Goal: Register for event/course

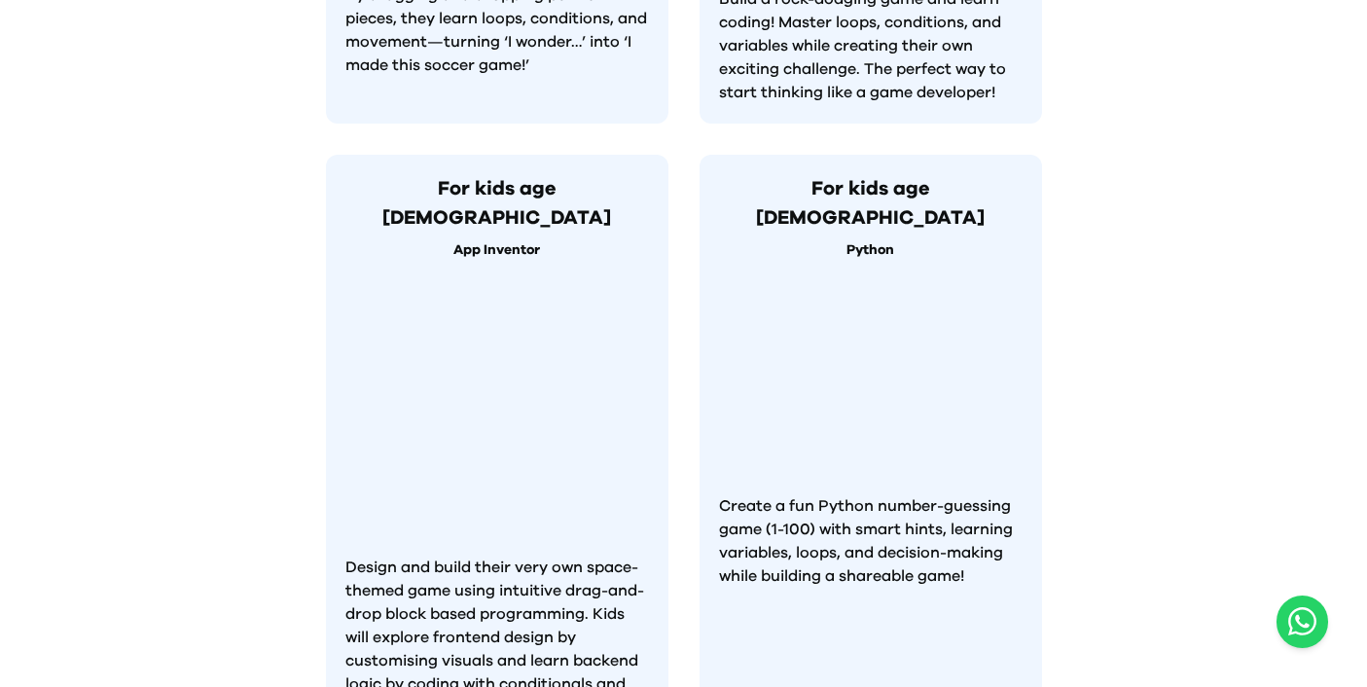
scroll to position [2092, 0]
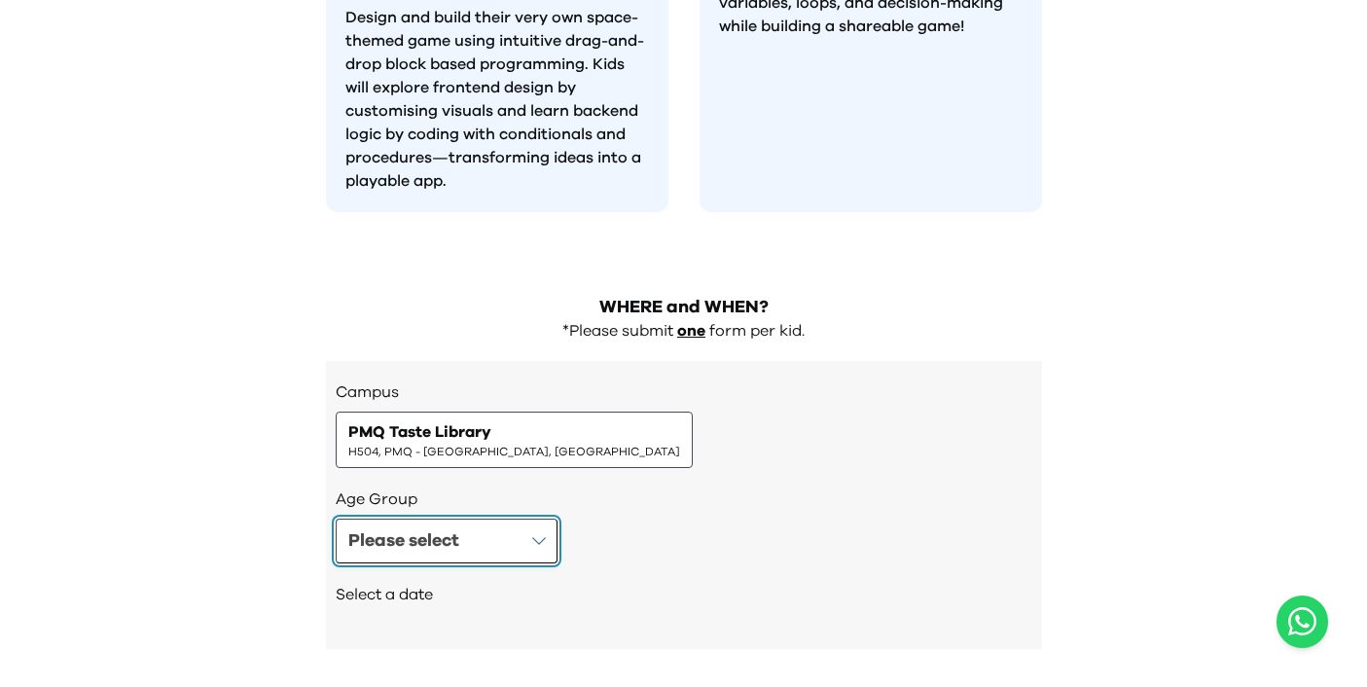
click at [534, 519] on button "Please select" at bounding box center [447, 541] width 222 height 45
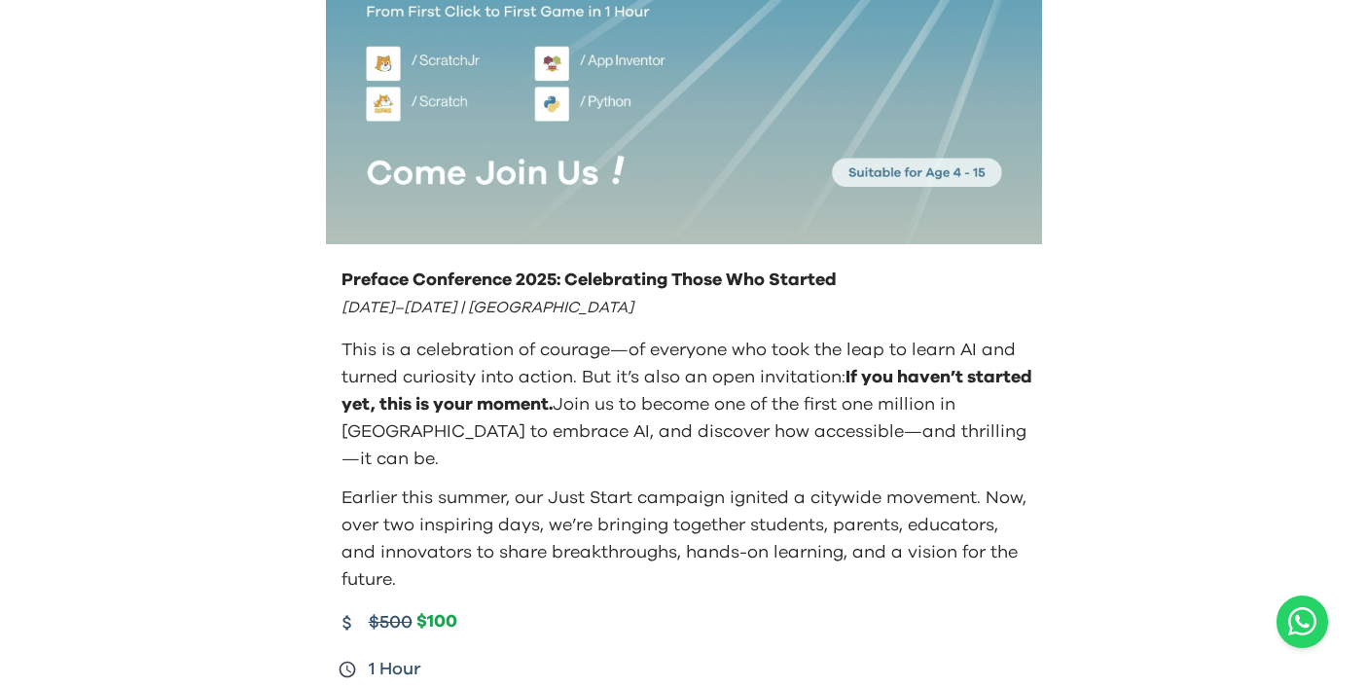
scroll to position [0, 0]
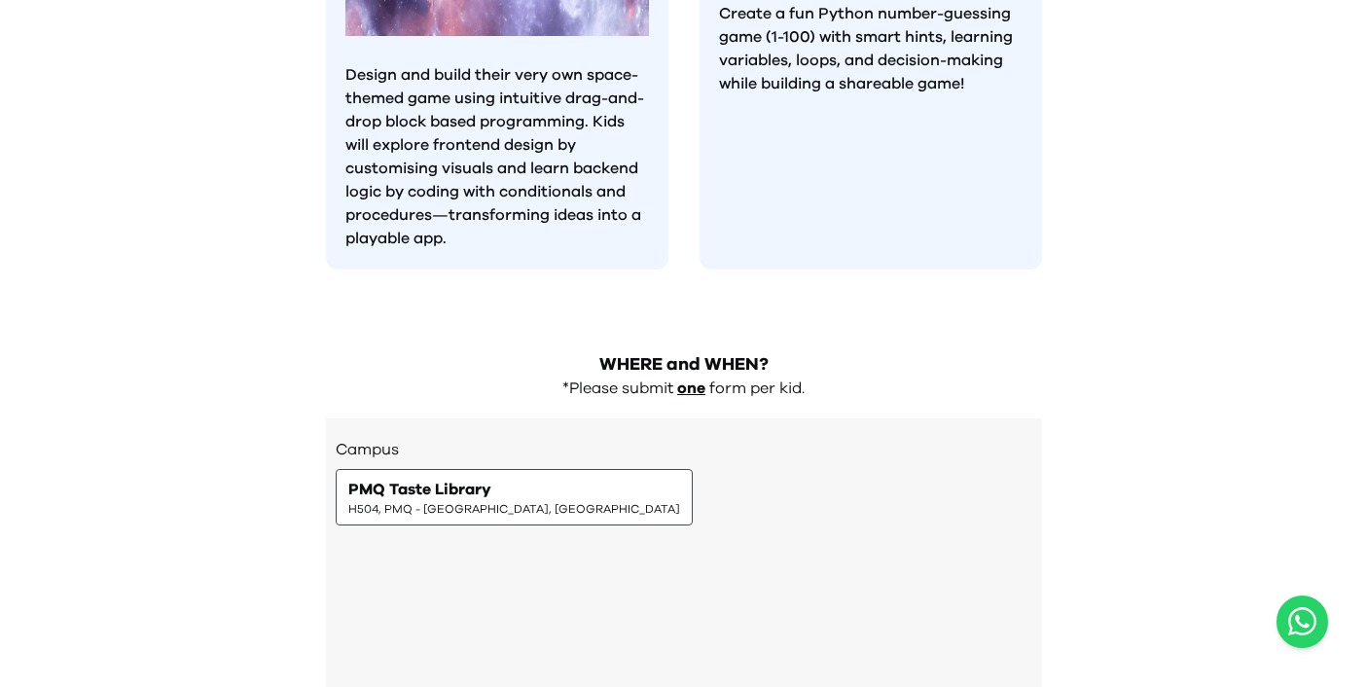
scroll to position [2092, 0]
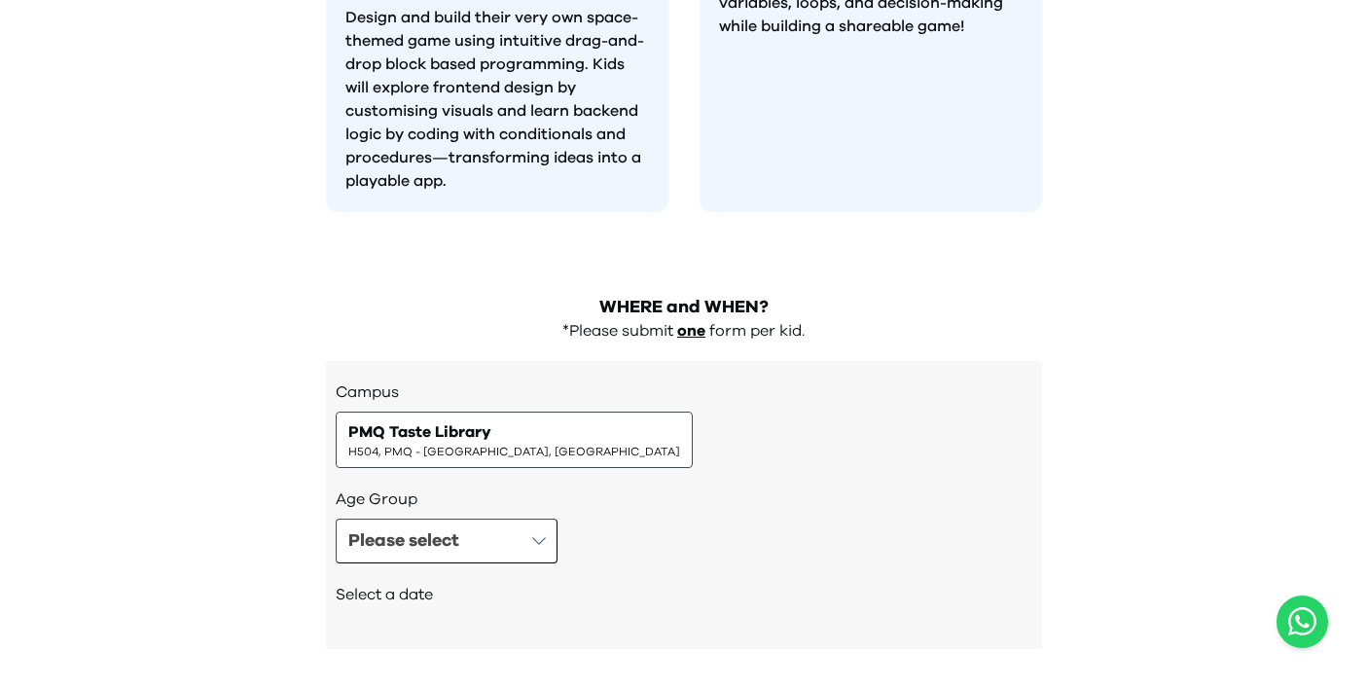
click at [462, 487] on h3 "Age Group" at bounding box center [684, 498] width 697 height 23
click at [486, 583] on h2 "Select a date" at bounding box center [684, 594] width 697 height 23
click at [485, 519] on button "Please select" at bounding box center [447, 541] width 222 height 45
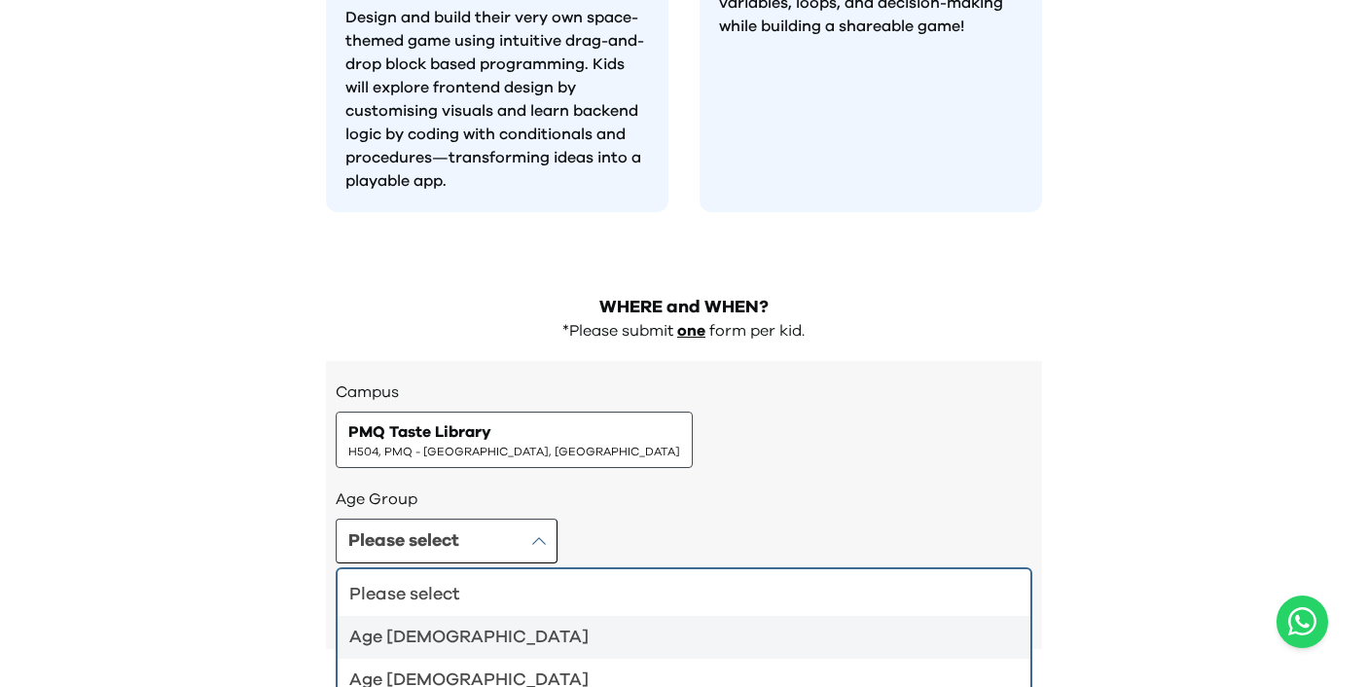
click at [485, 624] on div "Age [DEMOGRAPHIC_DATA]" at bounding box center [672, 637] width 646 height 27
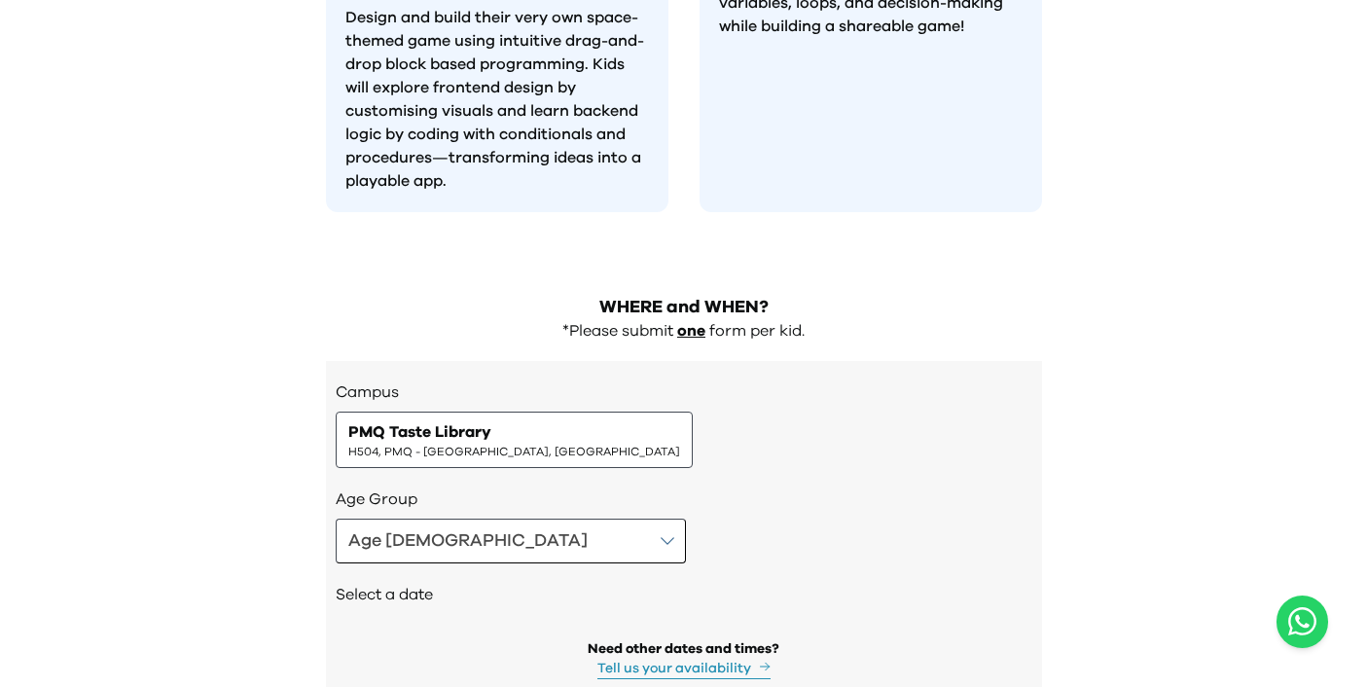
drag, startPoint x: 460, startPoint y: 565, endPoint x: 482, endPoint y: 543, distance: 31.0
click at [460, 639] on div "Need other dates and times? Tell us your availability" at bounding box center [684, 659] width 697 height 40
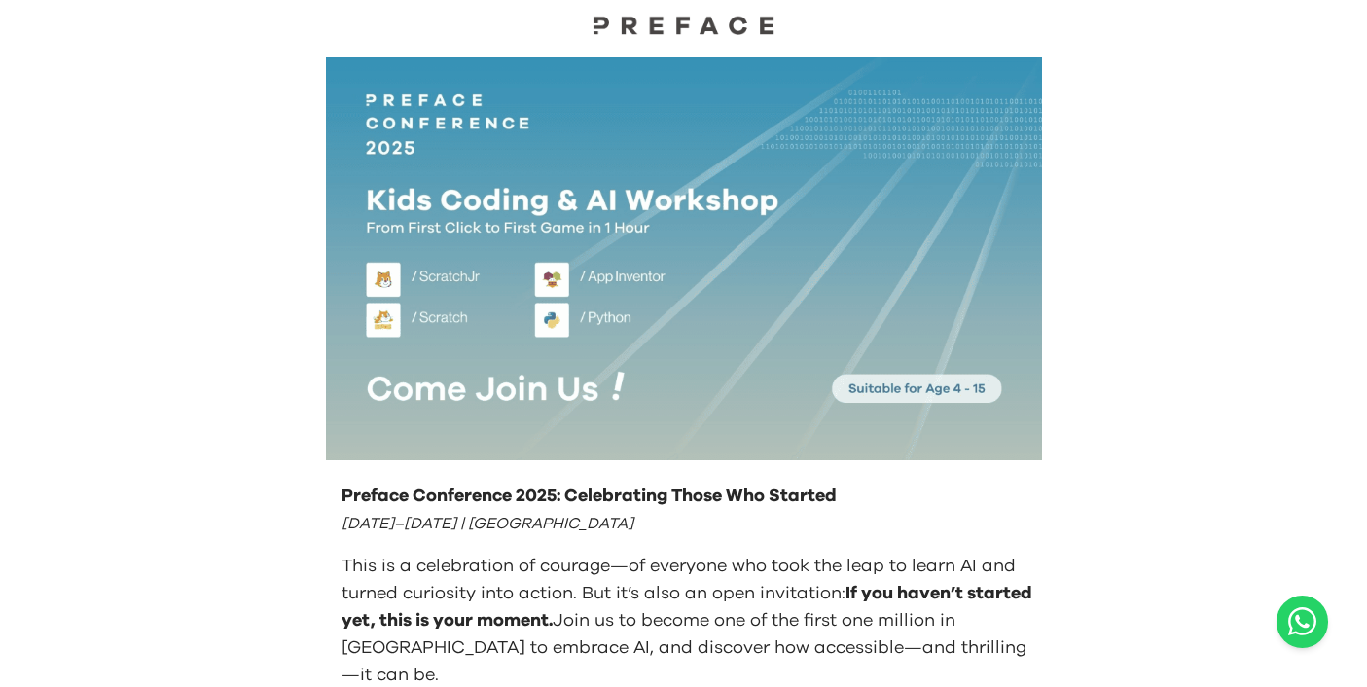
scroll to position [0, 0]
